Goal: Task Accomplishment & Management: Complete application form

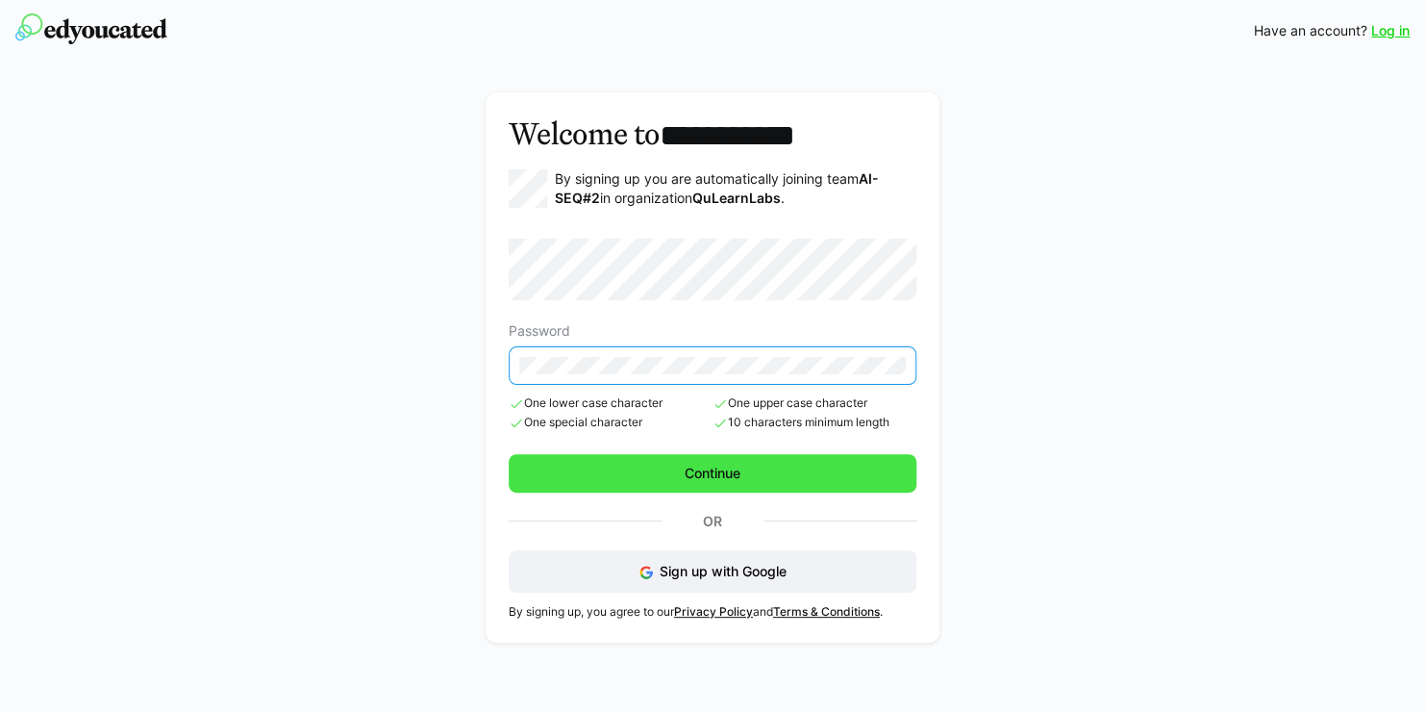
click at [686, 464] on span "Continue" at bounding box center [713, 473] width 62 height 19
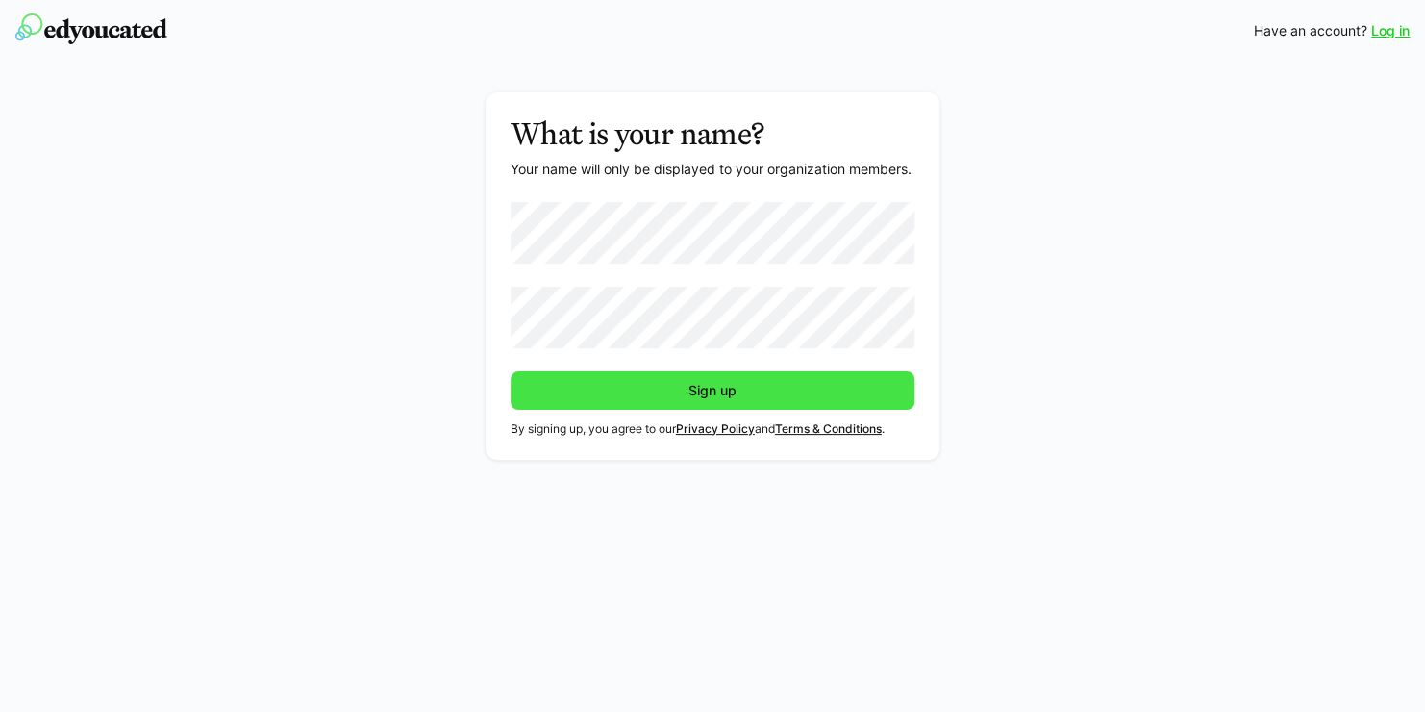
click at [730, 395] on span "Sign up" at bounding box center [713, 390] width 54 height 19
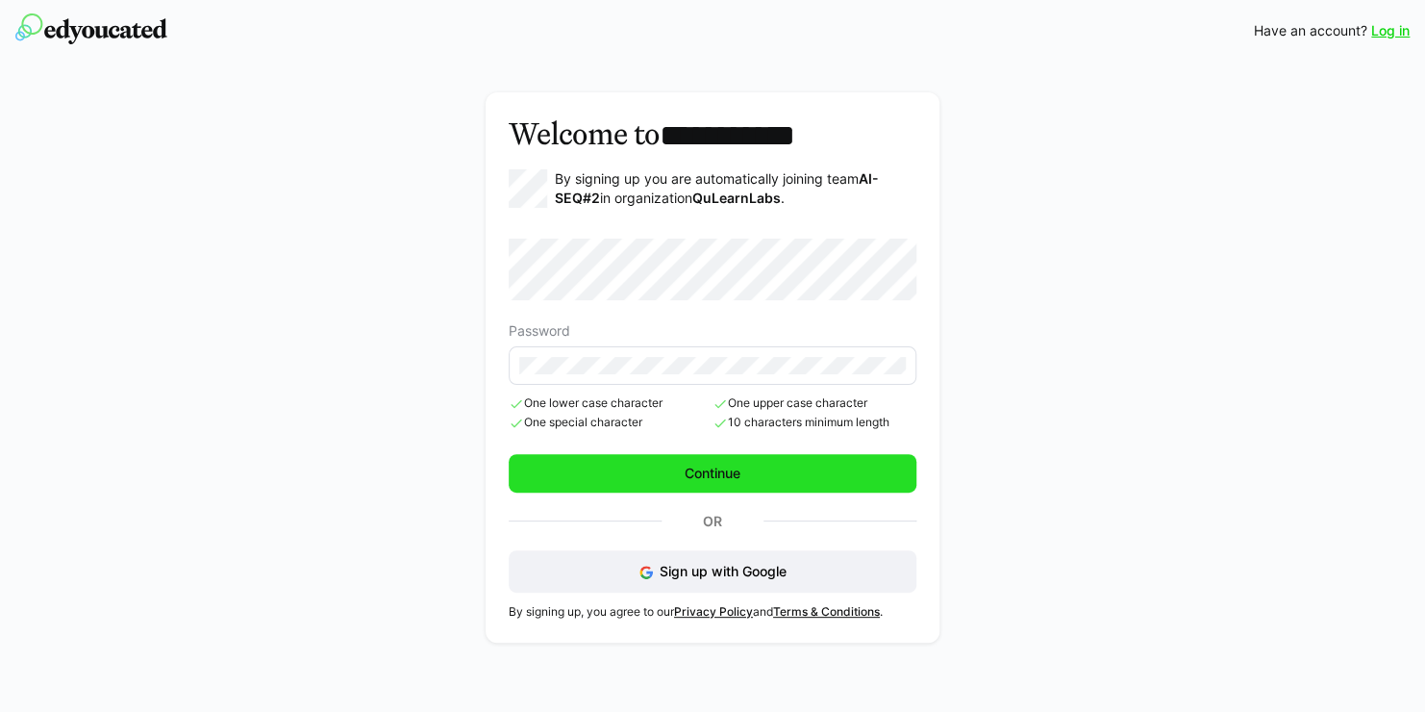
click at [746, 474] on span "Continue" at bounding box center [713, 473] width 408 height 38
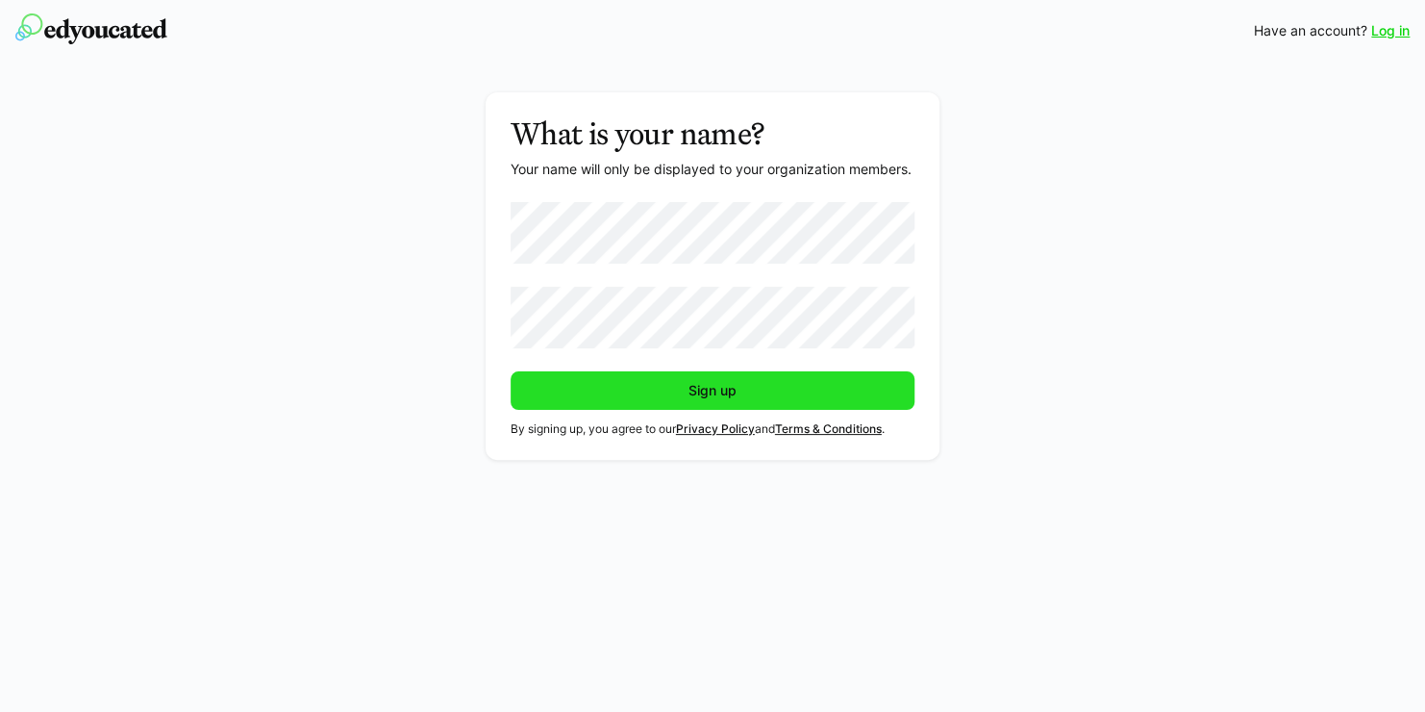
click at [792, 392] on span "Sign up" at bounding box center [713, 390] width 405 height 38
